Goal: Task Accomplishment & Management: Complete application form

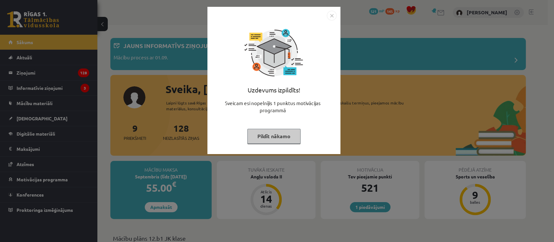
click at [255, 140] on button "Pildīt nākamo" at bounding box center [273, 136] width 53 height 15
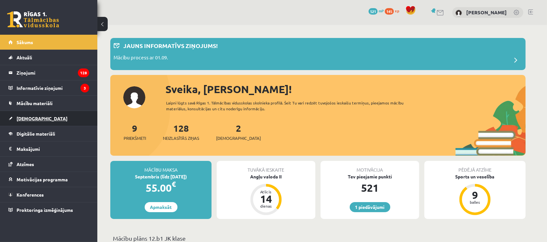
click at [49, 118] on link "[DEMOGRAPHIC_DATA]" at bounding box center [48, 118] width 81 height 15
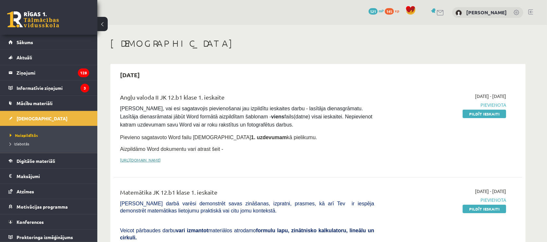
click at [161, 159] on link "[URL][DOMAIN_NAME]" at bounding box center [140, 159] width 41 height 5
click at [16, 164] on link "Digitālie materiāli" at bounding box center [48, 160] width 81 height 15
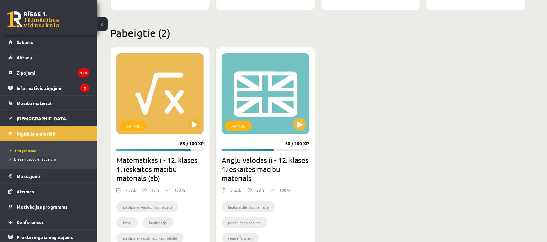
scroll to position [607, 0]
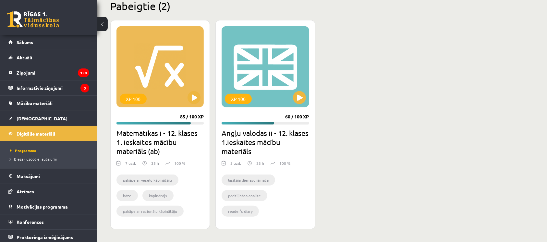
click at [250, 152] on h2 "Angļu valodas ii - 12. klases 1.ieskaites mācību materiāls" at bounding box center [265, 142] width 87 height 27
click at [255, 116] on div "XP 100 60 / 100 XP Angļu valodas ii - 12. klases 1.ieskaites mācību materiāls 3…" at bounding box center [265, 124] width 100 height 209
click at [300, 98] on button at bounding box center [299, 97] width 13 height 13
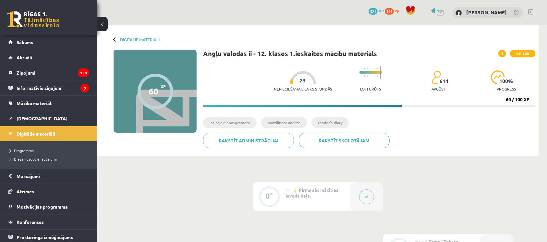
click at [256, 155] on div "Digitālie materiāli 60 XP XP 100 60 / 100 XP Angļu valodas ii - 12. klases 1.ie…" at bounding box center [317, 90] width 441 height 131
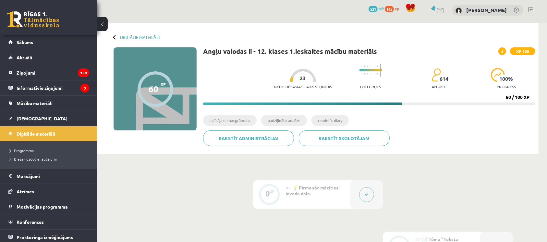
click at [257, 122] on ul "lasītāja dienasgrāmata padziļināta analīze reader’s diary" at bounding box center [369, 123] width 332 height 16
click at [249, 121] on li "lasītāja dienasgrāmata" at bounding box center [230, 120] width 54 height 11
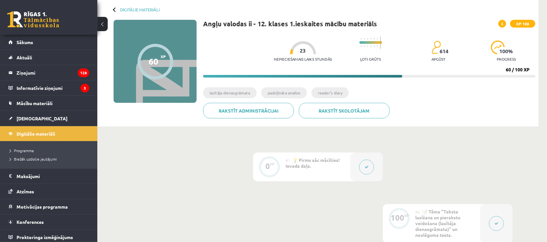
scroll to position [0, 0]
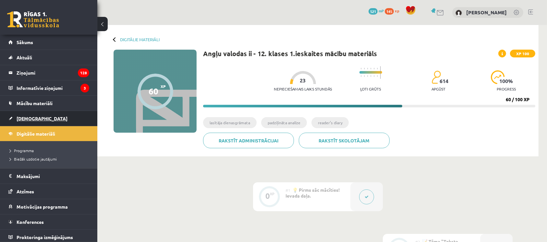
click at [52, 114] on link "[DEMOGRAPHIC_DATA]" at bounding box center [48, 118] width 81 height 15
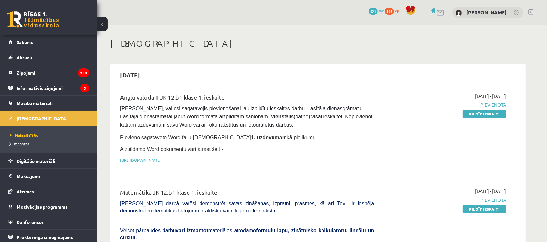
click at [26, 142] on span "Izlabotās" at bounding box center [19, 143] width 19 height 5
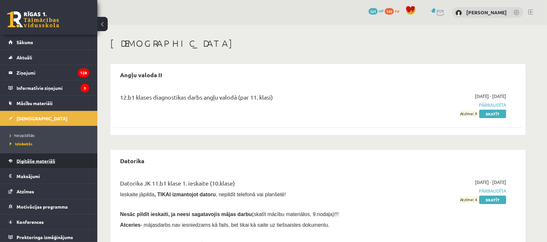
click at [29, 161] on span "Digitālie materiāli" at bounding box center [36, 161] width 39 height 6
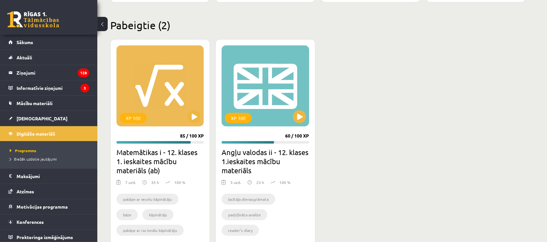
scroll to position [607, 0]
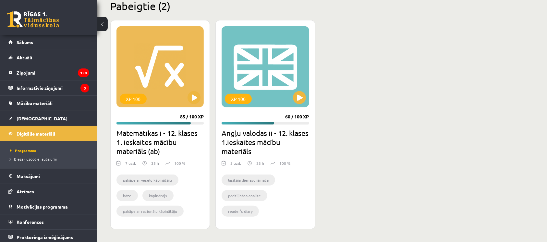
click at [249, 163] on img at bounding box center [250, 163] width 4 height 6
click at [299, 101] on button at bounding box center [299, 97] width 13 height 13
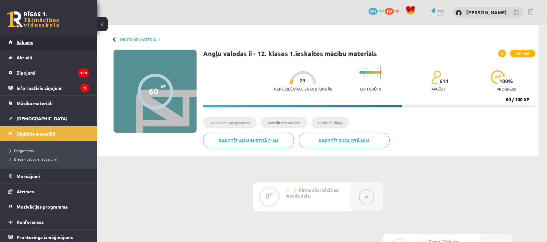
click at [48, 38] on link "Sākums" at bounding box center [48, 42] width 81 height 15
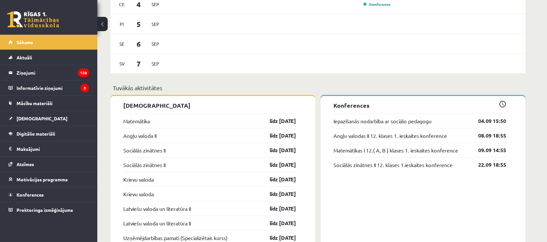
scroll to position [480, 0]
click at [65, 76] on legend "Ziņojumi 128" at bounding box center [53, 72] width 73 height 15
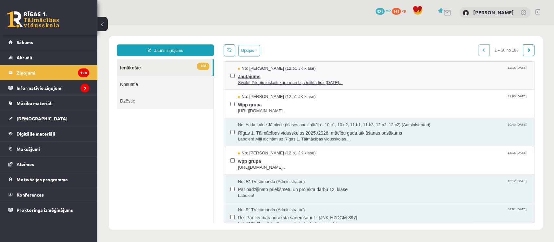
click at [294, 74] on span "Jautajums" at bounding box center [383, 76] width 290 height 8
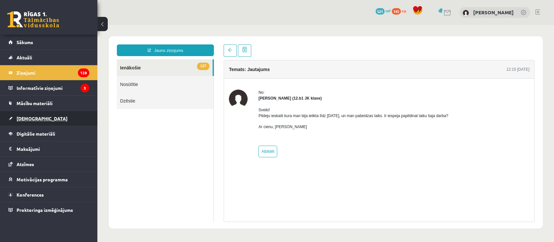
click at [39, 116] on link "[DEMOGRAPHIC_DATA]" at bounding box center [48, 118] width 81 height 15
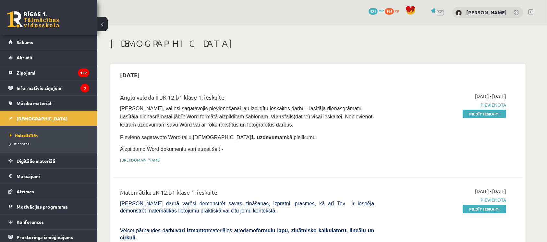
click at [161, 157] on link "[URL][DOMAIN_NAME]" at bounding box center [140, 159] width 41 height 5
click at [480, 113] on link "Pildīt ieskaiti" at bounding box center [484, 114] width 43 height 8
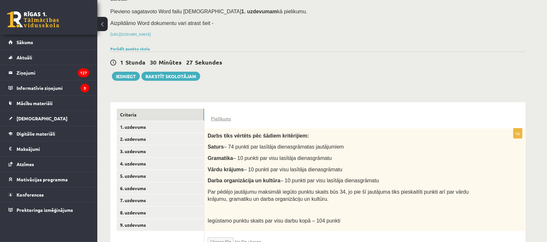
scroll to position [86, 0]
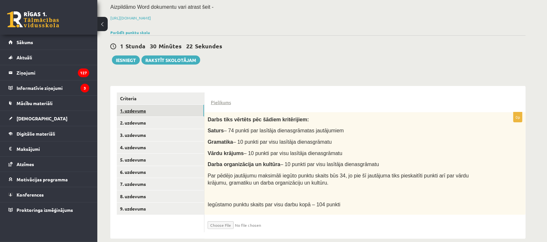
click at [193, 105] on link "1. uzdevums" at bounding box center [160, 111] width 87 height 12
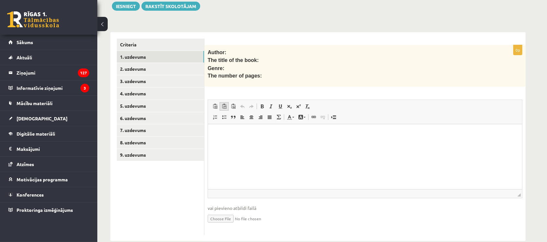
scroll to position [142, 0]
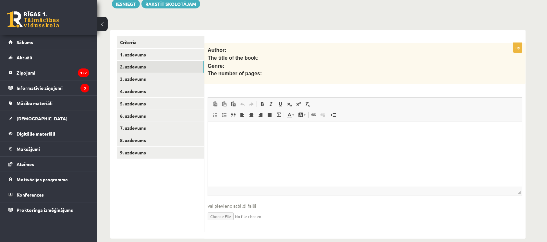
click at [166, 61] on link "2. uzdevums" at bounding box center [160, 67] width 87 height 12
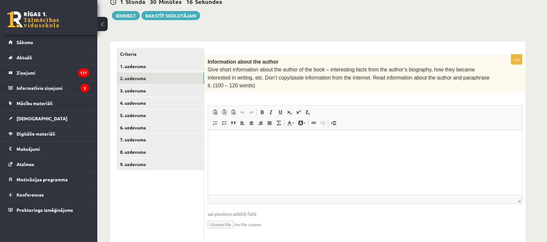
scroll to position [0, 0]
click at [155, 60] on link "1. uzdevums" at bounding box center [160, 66] width 87 height 12
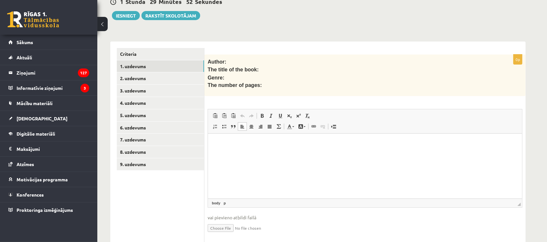
click at [254, 142] on p "Rich Text Editor, wiswyg-editor-user-answer-47363955198320" at bounding box center [364, 143] width 301 height 7
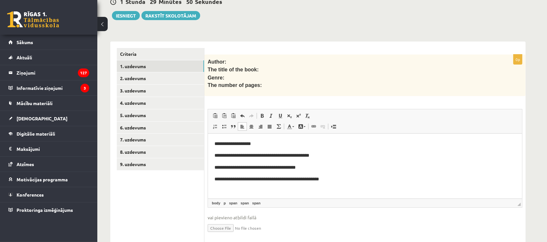
scroll to position [31, 0]
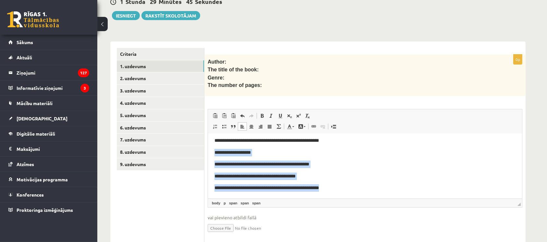
drag, startPoint x: 212, startPoint y: 162, endPoint x: 354, endPoint y: 206, distance: 148.8
click at [354, 199] on html "**********" at bounding box center [365, 147] width 314 height 104
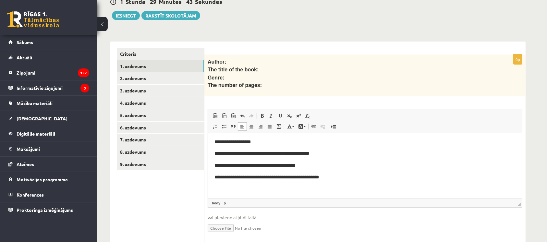
scroll to position [0, 0]
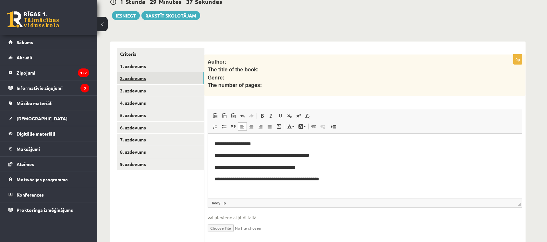
click at [171, 72] on link "2. uzdevums" at bounding box center [160, 78] width 87 height 12
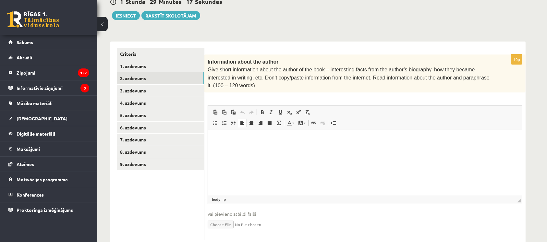
click at [231, 150] on html at bounding box center [365, 140] width 314 height 20
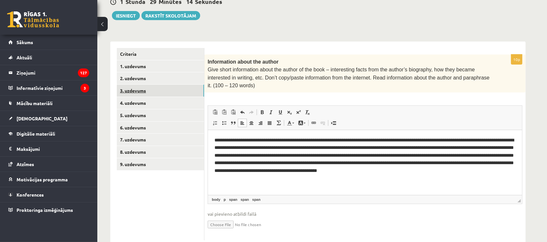
click at [135, 85] on link "3. uzdevums" at bounding box center [160, 91] width 87 height 12
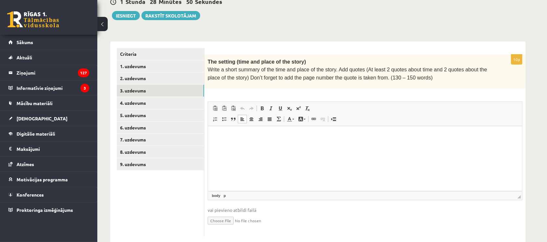
click at [247, 146] on html at bounding box center [365, 136] width 314 height 20
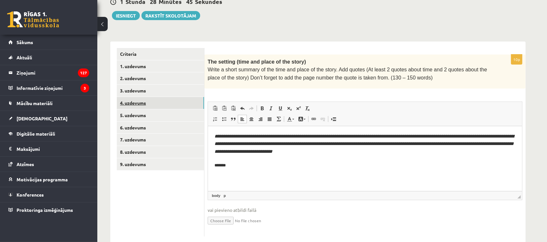
click at [173, 97] on link "4. uzdevums" at bounding box center [160, 103] width 87 height 12
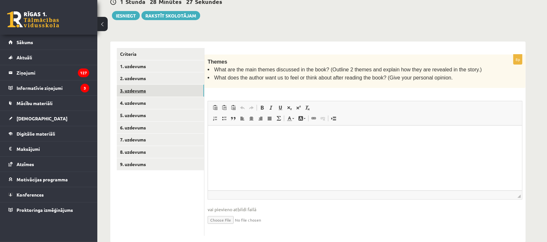
click at [161, 85] on link "3. uzdevums" at bounding box center [160, 91] width 87 height 12
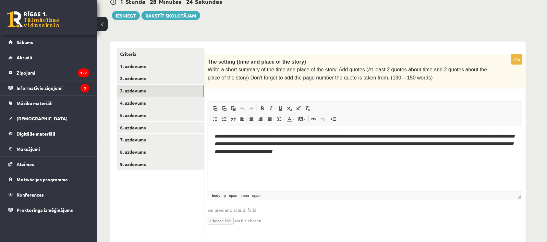
click at [292, 150] on p "**********" at bounding box center [364, 150] width 301 height 36
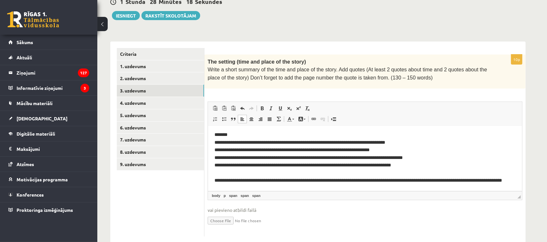
scroll to position [47, 0]
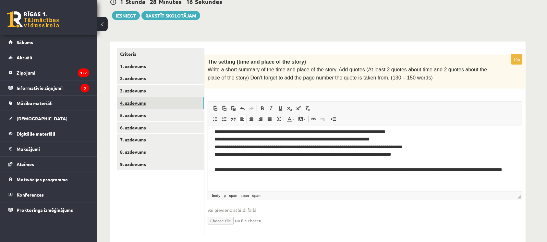
click at [164, 97] on link "4. uzdevums" at bounding box center [160, 103] width 87 height 12
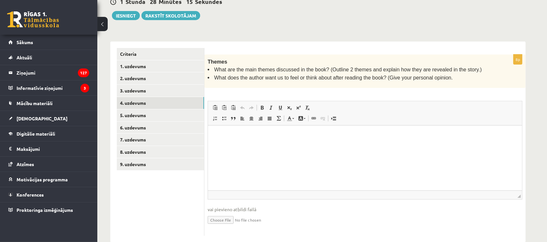
scroll to position [0, 0]
click at [238, 130] on html at bounding box center [365, 135] width 314 height 20
click at [230, 136] on p "Rich Text Editor, wiswyg-editor-user-answer-47363833739740" at bounding box center [364, 135] width 301 height 7
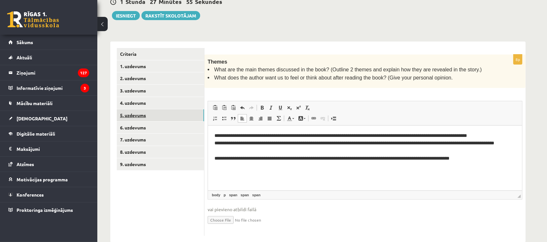
click at [178, 109] on link "5. uzdevums" at bounding box center [160, 115] width 87 height 12
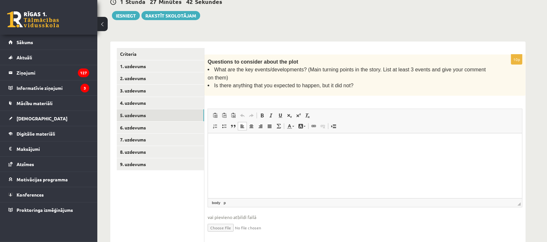
click at [234, 153] on html at bounding box center [365, 143] width 314 height 20
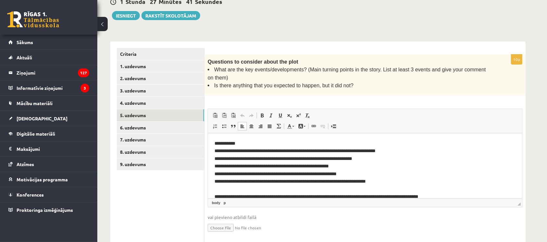
scroll to position [1, 0]
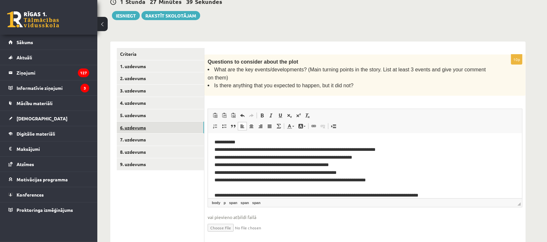
click at [175, 122] on link "6. uzdevums" at bounding box center [160, 128] width 87 height 12
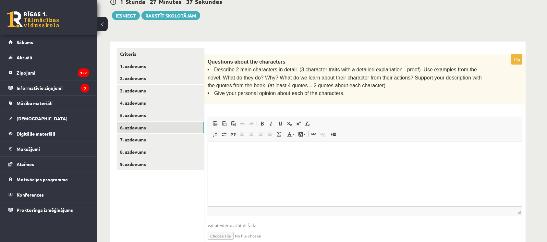
scroll to position [0, 0]
click at [209, 151] on html at bounding box center [365, 151] width 314 height 20
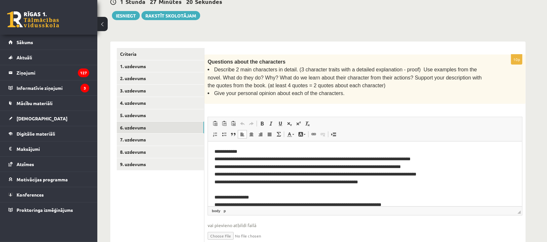
scroll to position [24, 0]
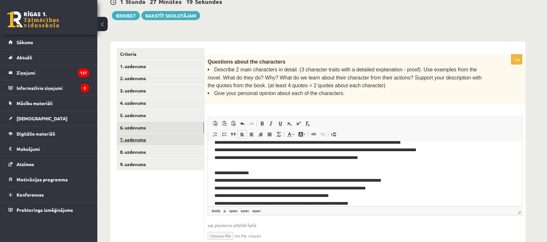
click at [172, 134] on link "7. uzdevums" at bounding box center [160, 140] width 87 height 12
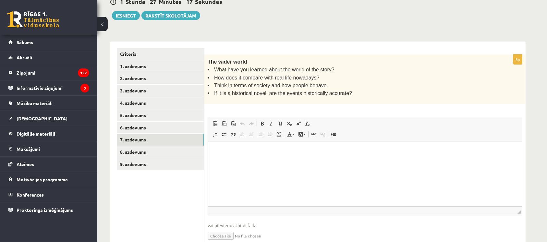
scroll to position [0, 0]
click at [229, 161] on html at bounding box center [365, 151] width 314 height 20
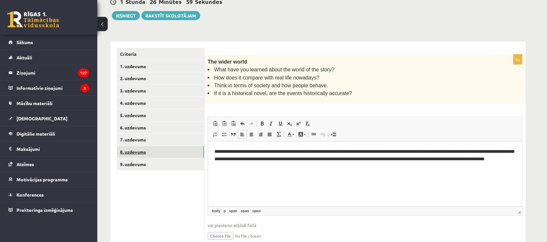
click at [166, 146] on link "8. uzdevums" at bounding box center [160, 152] width 87 height 12
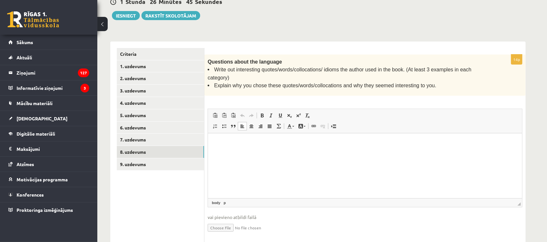
click at [231, 153] on html at bounding box center [365, 143] width 314 height 20
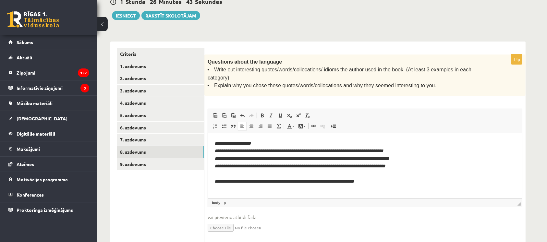
scroll to position [6, 0]
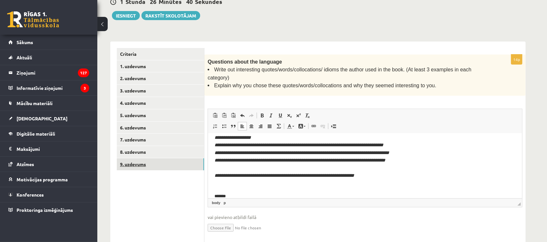
click at [153, 158] on link "9. uzdevums" at bounding box center [160, 164] width 87 height 12
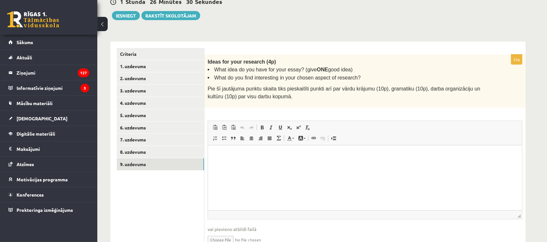
scroll to position [0, 0]
click at [175, 146] on link "8. uzdevums" at bounding box center [160, 152] width 87 height 12
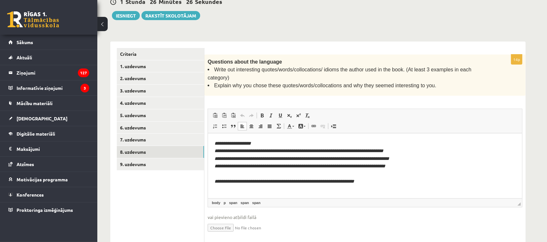
click at [366, 185] on p "**********" at bounding box center [364, 173] width 301 height 66
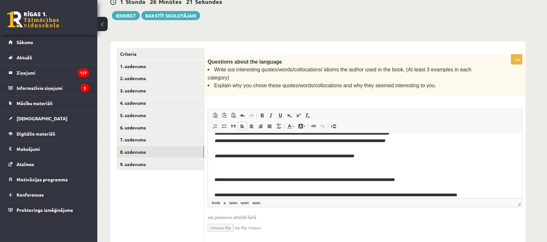
click at [238, 168] on p "Rich Text Editor, wiswyg-editor-user-answer-47363984912600" at bounding box center [364, 168] width 301 height 7
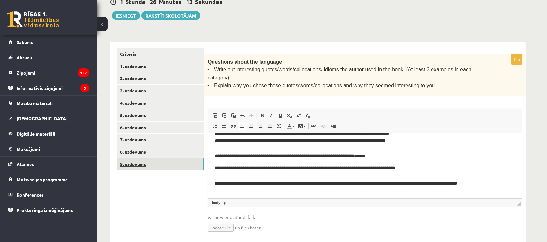
click at [177, 158] on link "9. uzdevums" at bounding box center [160, 164] width 87 height 12
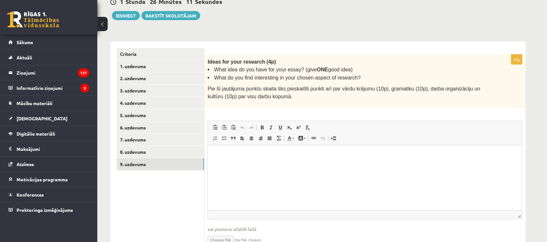
scroll to position [0, 0]
click at [232, 165] on html at bounding box center [365, 155] width 314 height 20
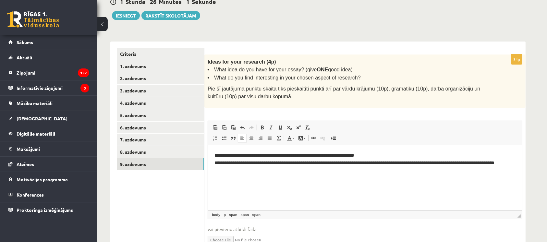
click at [238, 173] on html "**********" at bounding box center [365, 159] width 314 height 28
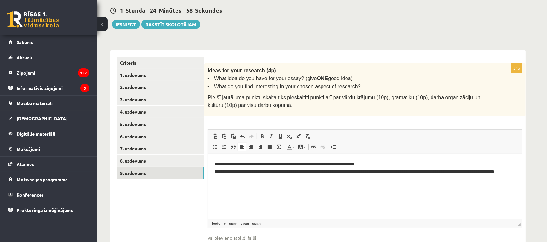
scroll to position [122, 0]
click at [178, 183] on ul "Criteria 1. uzdevums 2. uzdevums 3. uzdevums 4. uzdevums 5. uzdevums 6. uzdevum…" at bounding box center [161, 160] width 88 height 208
click at [248, 182] on html "**********" at bounding box center [365, 167] width 314 height 28
click at [494, 172] on span "**********" at bounding box center [354, 167] width 280 height 12
click at [515, 173] on p "**********" at bounding box center [364, 167] width 301 height 15
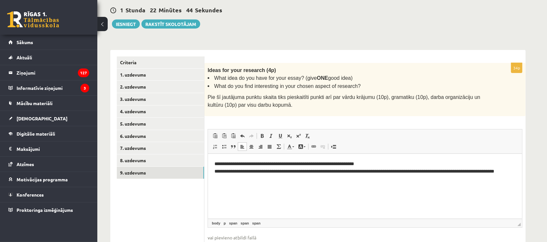
click at [509, 72] on div "Ideas for your research (4p) What idea do you have for your essay? (give ONE go…" at bounding box center [364, 89] width 321 height 53
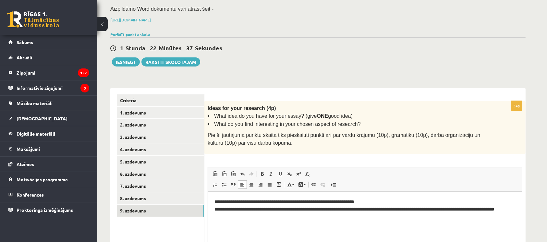
scroll to position [87, 0]
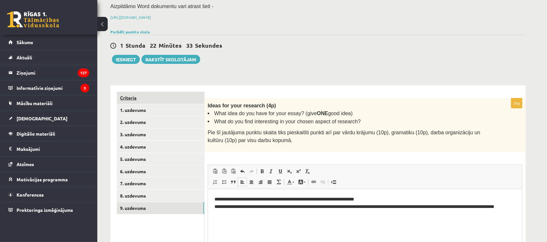
click at [142, 93] on link "Criteria" at bounding box center [160, 98] width 87 height 12
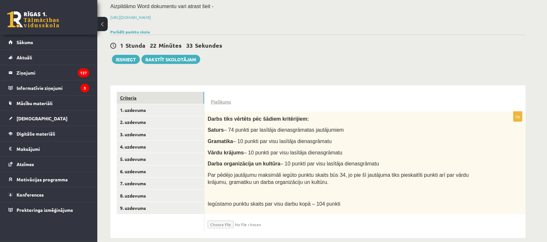
scroll to position [86, 0]
click at [179, 203] on link "9. uzdevums" at bounding box center [160, 208] width 87 height 12
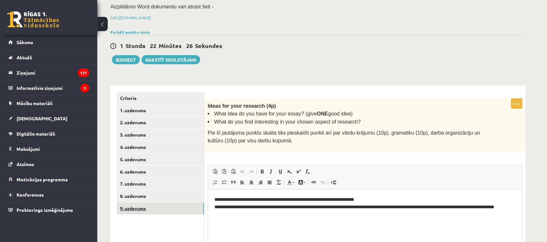
scroll to position [0, 0]
click at [137, 104] on link "1. uzdevums" at bounding box center [160, 110] width 87 height 12
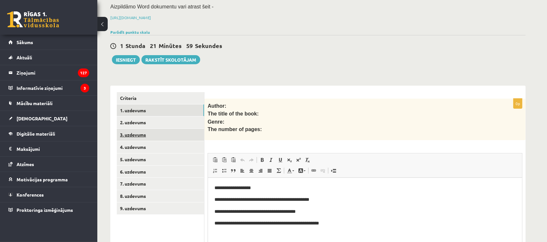
click at [139, 129] on link "3. uzdevums" at bounding box center [160, 135] width 87 height 12
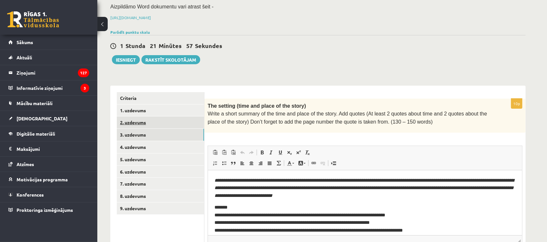
click at [140, 116] on link "2. uzdevums" at bounding box center [160, 122] width 87 height 12
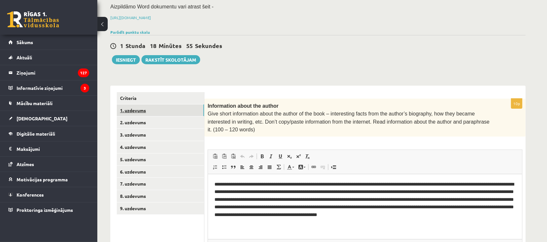
click at [176, 104] on link "1. uzdevums" at bounding box center [160, 110] width 87 height 12
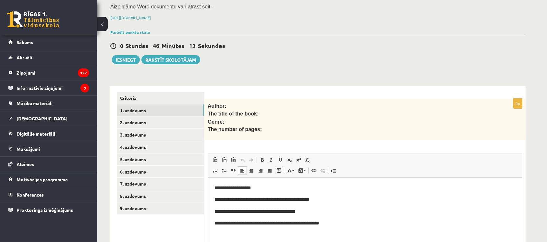
click at [336, 224] on p "**********" at bounding box center [364, 223] width 301 height 7
click at [262, 223] on span "**********" at bounding box center [244, 223] width 60 height 5
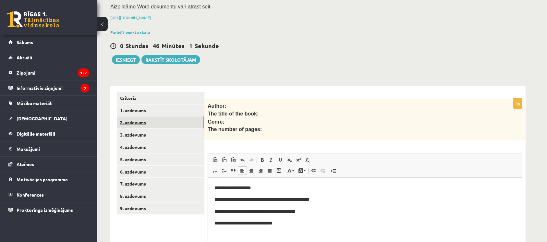
click at [167, 116] on link "2. uzdevums" at bounding box center [160, 122] width 87 height 12
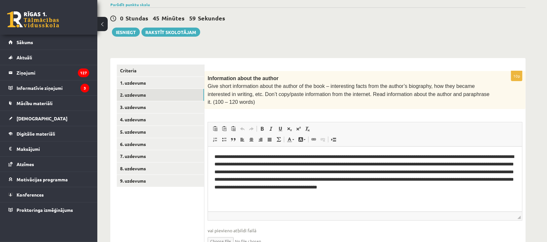
scroll to position [115, 0]
